Goal: Transaction & Acquisition: Purchase product/service

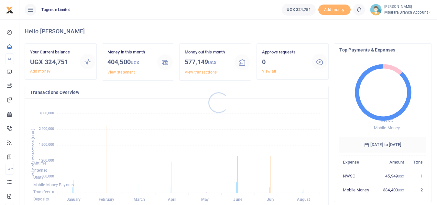
scroll to position [86, 82]
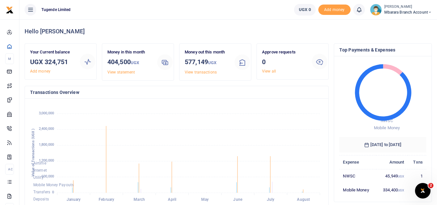
drag, startPoint x: 137, startPoint y: 37, endPoint x: 288, endPoint y: 134, distance: 179.2
click at [288, 134] on foreignobject "Airtime Internet Utility Mobile Money Payouts Transfers Deposits Cards" at bounding box center [176, 157] width 293 height 107
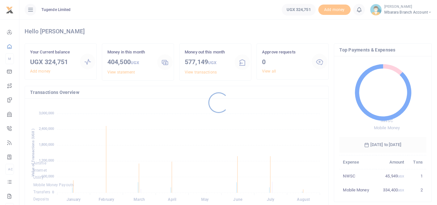
scroll to position [86, 82]
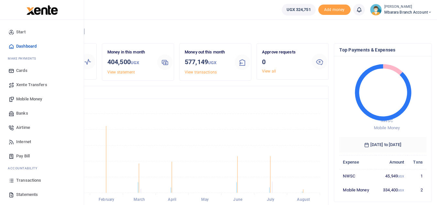
click at [25, 180] on span "Transactions" at bounding box center [28, 180] width 25 height 6
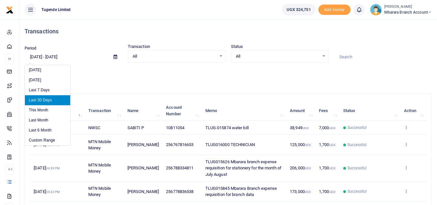
click at [34, 56] on input "[DATE] - [DATE]" at bounding box center [67, 56] width 84 height 11
click at [34, 56] on input "07/20/2025 - 08/18/2025" at bounding box center [67, 56] width 84 height 11
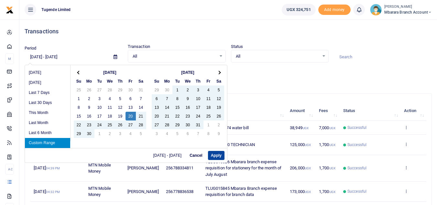
type input "06/20/2025 - 08/18/2025"
click at [214, 155] on button "Apply" at bounding box center [216, 155] width 16 height 9
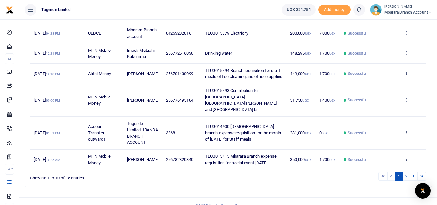
scroll to position [177, 0]
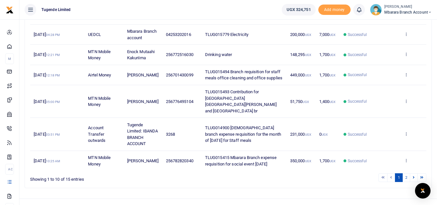
click at [193, 85] on td "256701430099" at bounding box center [181, 75] width 39 height 20
drag, startPoint x: 193, startPoint y: 87, endPoint x: 170, endPoint y: 88, distance: 23.0
click at [170, 85] on td "256701430099" at bounding box center [181, 75] width 39 height 20
copy span "701430099"
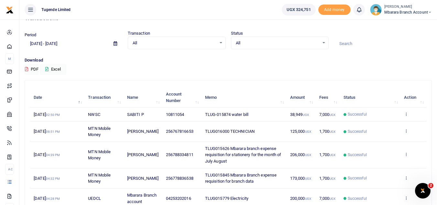
scroll to position [0, 0]
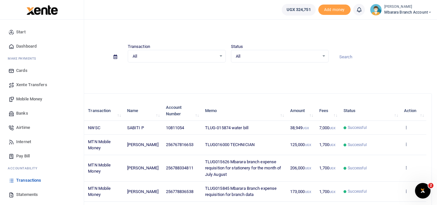
click at [37, 102] on span "Mobile Money" at bounding box center [29, 99] width 26 height 6
click at [29, 195] on span "Statements" at bounding box center [27, 194] width 22 height 6
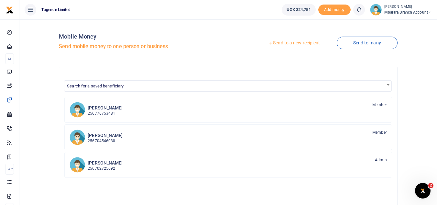
click at [292, 45] on link "Send to a new recipient" at bounding box center [294, 43] width 84 height 12
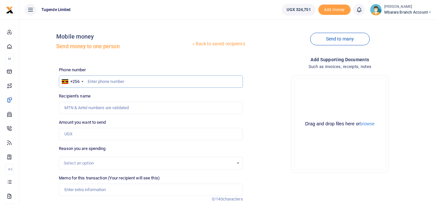
click at [94, 83] on input "text" at bounding box center [151, 81] width 184 height 12
paste input "701430099"
type input "701430099"
type input "[PERSON_NAME]. [GEOGRAPHIC_DATA]"
type input "701430099"
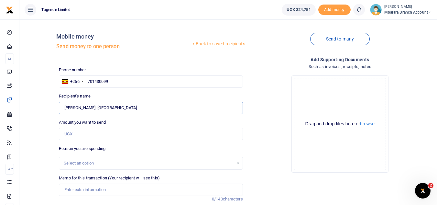
click at [77, 107] on input "Found" at bounding box center [151, 108] width 184 height 12
type input "Didas Ayebazibwe"
click at [71, 133] on input "Amount you want to send" at bounding box center [151, 134] width 184 height 12
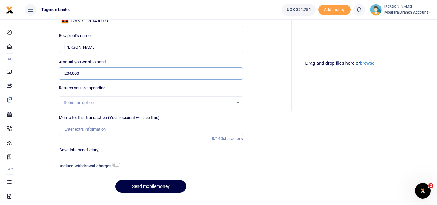
scroll to position [75, 0]
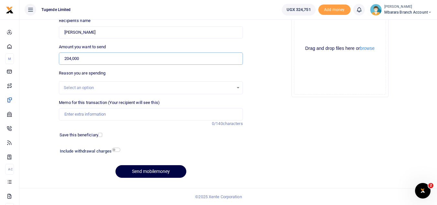
type input "204,000"
click at [73, 115] on input "Memo for this transaction (Your recipient will see this)" at bounding box center [151, 114] width 184 height 12
paste input "TLUG015985"
paste input "branch expenses for 2 week"
type input "TLUG015985 branch expenses for 2 week"
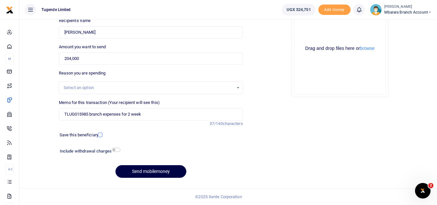
click at [100, 135] on input "checkbox" at bounding box center [100, 135] width 4 height 4
checkbox input "true"
click at [161, 171] on button "Send mobilemoney" at bounding box center [150, 171] width 71 height 13
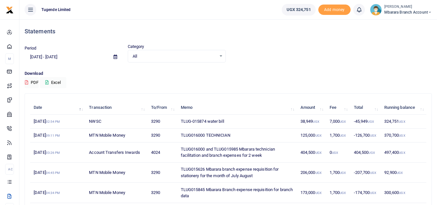
click at [239, 150] on td "TLUG016000 and TLUG015985 Mbarara technician facilitation and branch expenses f…" at bounding box center [237, 152] width 120 height 20
drag, startPoint x: 240, startPoint y: 150, endPoint x: 215, endPoint y: 150, distance: 24.9
click at [215, 150] on td "TLUG016000 and TLUG015985 Mbarara technician facilitation and branch expenses f…" at bounding box center [237, 152] width 120 height 20
copy td "TLUG015985"
drag, startPoint x: 210, startPoint y: 156, endPoint x: 267, endPoint y: 156, distance: 56.6
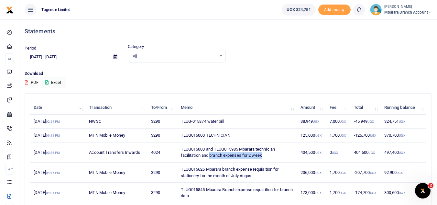
click at [267, 156] on td "TLUG016000 and TLUG015985 Mbarara technician facilitation and branch expenses f…" at bounding box center [237, 152] width 120 height 20
copy td "branch expenses for 2 week"
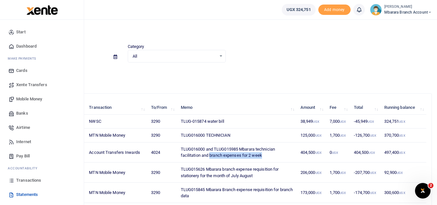
click at [31, 98] on span "Mobile Money" at bounding box center [29, 99] width 26 height 6
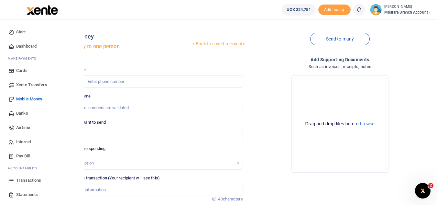
click at [28, 180] on span "Transactions" at bounding box center [28, 180] width 25 height 6
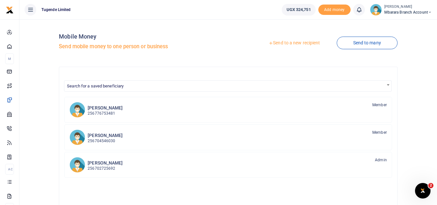
click at [297, 42] on link "Send to a new recipient" at bounding box center [294, 43] width 84 height 12
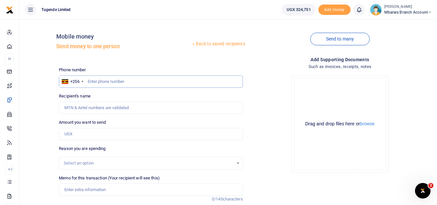
click at [93, 82] on input "text" at bounding box center [151, 81] width 184 height 12
paste input "772516030"
type input "772516030"
type input "Enock Mutaahi Kakuriima"
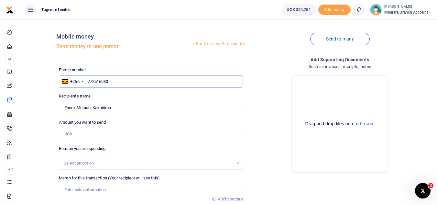
type input "772516030"
click at [78, 137] on input "Amount you want to send" at bounding box center [151, 134] width 184 height 12
type input "72,000"
click at [276, 131] on div "Drop your files here Drag and drop files here or browse Powered by Uppy" at bounding box center [340, 123] width 184 height 107
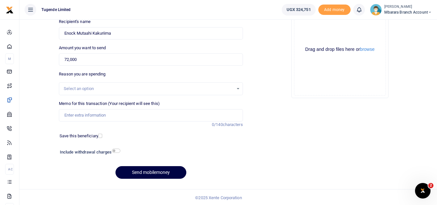
scroll to position [75, 0]
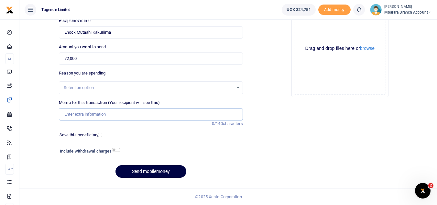
click at [72, 115] on input "Memo for this transaction (Your recipient will see this)" at bounding box center [151, 114] width 184 height 12
paste input "772516030"
type input "7"
paste input "TLUG015985"
type input "TLUG015985 Drinking water"
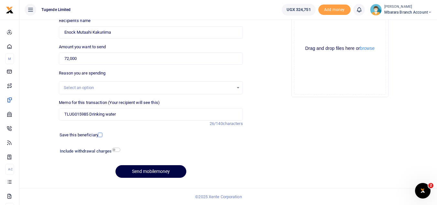
click at [100, 136] on input "checkbox" at bounding box center [100, 135] width 4 height 4
checkbox input "true"
click at [159, 170] on button "Send mobilemoney" at bounding box center [150, 171] width 71 height 13
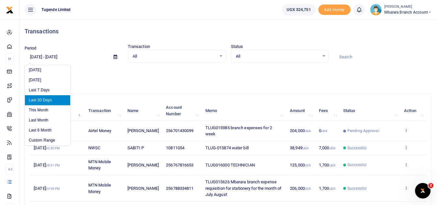
click at [34, 56] on input "[DATE] - [DATE]" at bounding box center [67, 56] width 84 height 11
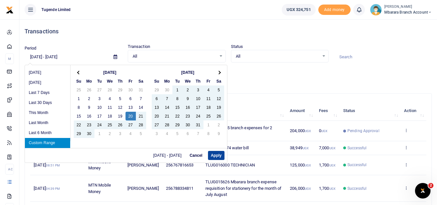
type input "[DATE] - [DATE]"
click at [216, 156] on button "Apply" at bounding box center [216, 155] width 16 height 9
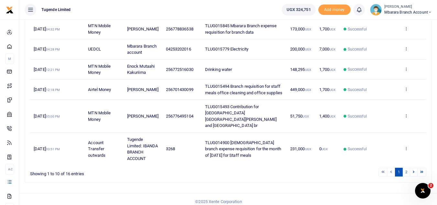
scroll to position [188, 0]
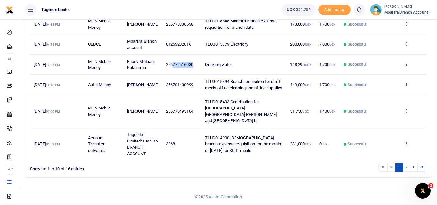
drag, startPoint x: 194, startPoint y: 70, endPoint x: 170, endPoint y: 71, distance: 23.9
click at [170, 71] on td "256772516030" at bounding box center [181, 65] width 39 height 20
copy span "772516030"
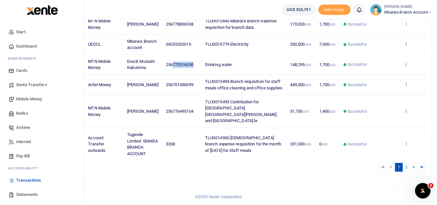
click at [30, 195] on span "Statements" at bounding box center [27, 194] width 22 height 6
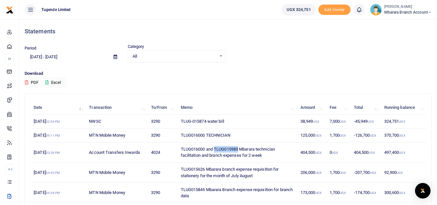
drag, startPoint x: 239, startPoint y: 148, endPoint x: 215, endPoint y: 149, distance: 23.6
click at [215, 149] on td "TLUG016000 and TLUG015985 Mbarara technician facilitation and branch expenses f…" at bounding box center [237, 152] width 120 height 20
copy td "TLUG015985"
